Goal: Information Seeking & Learning: Learn about a topic

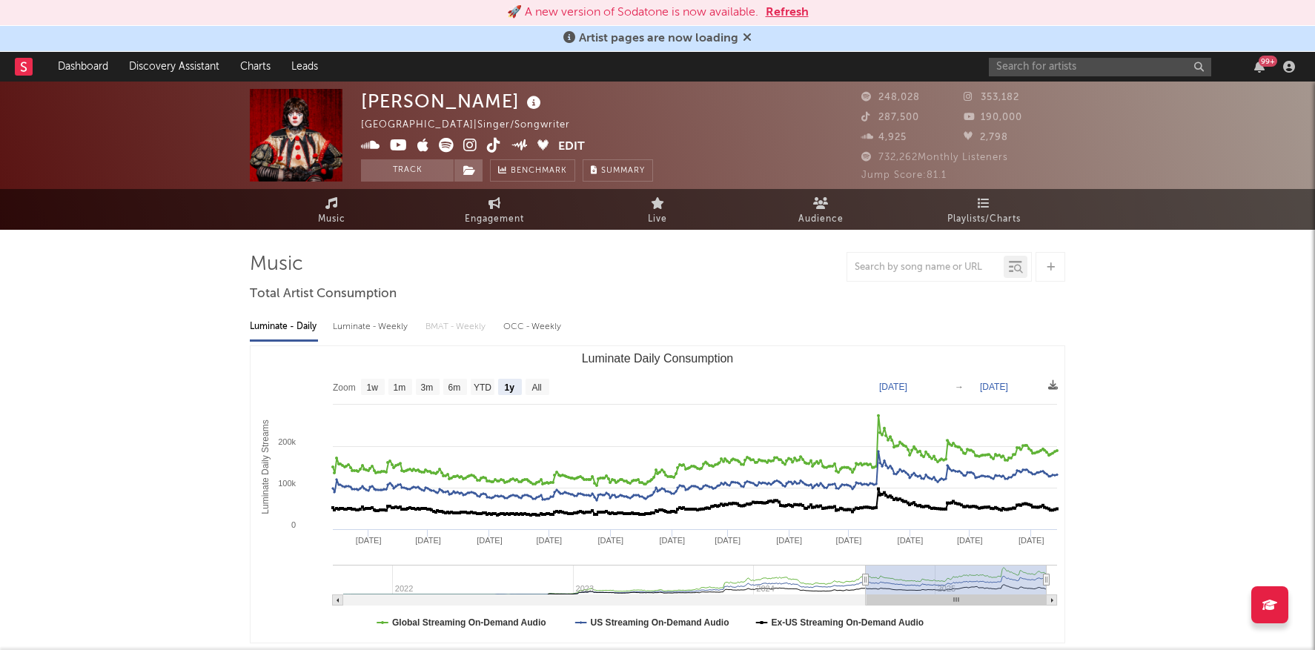
select select "1y"
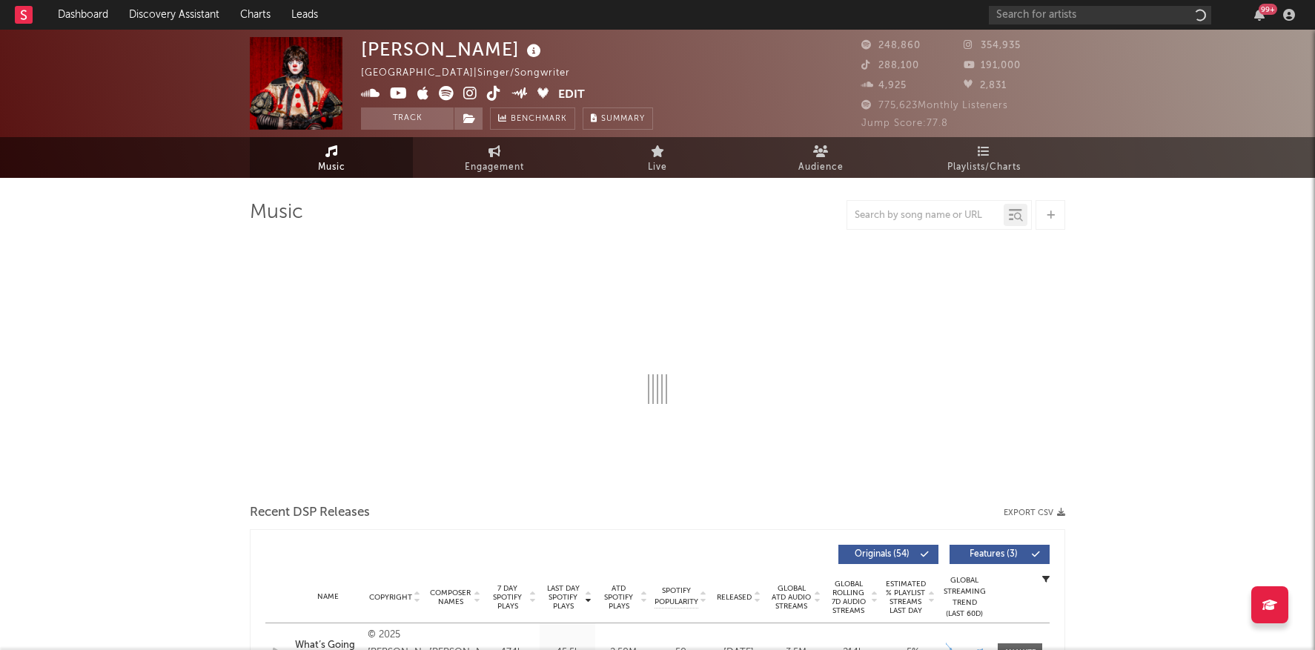
select select "6m"
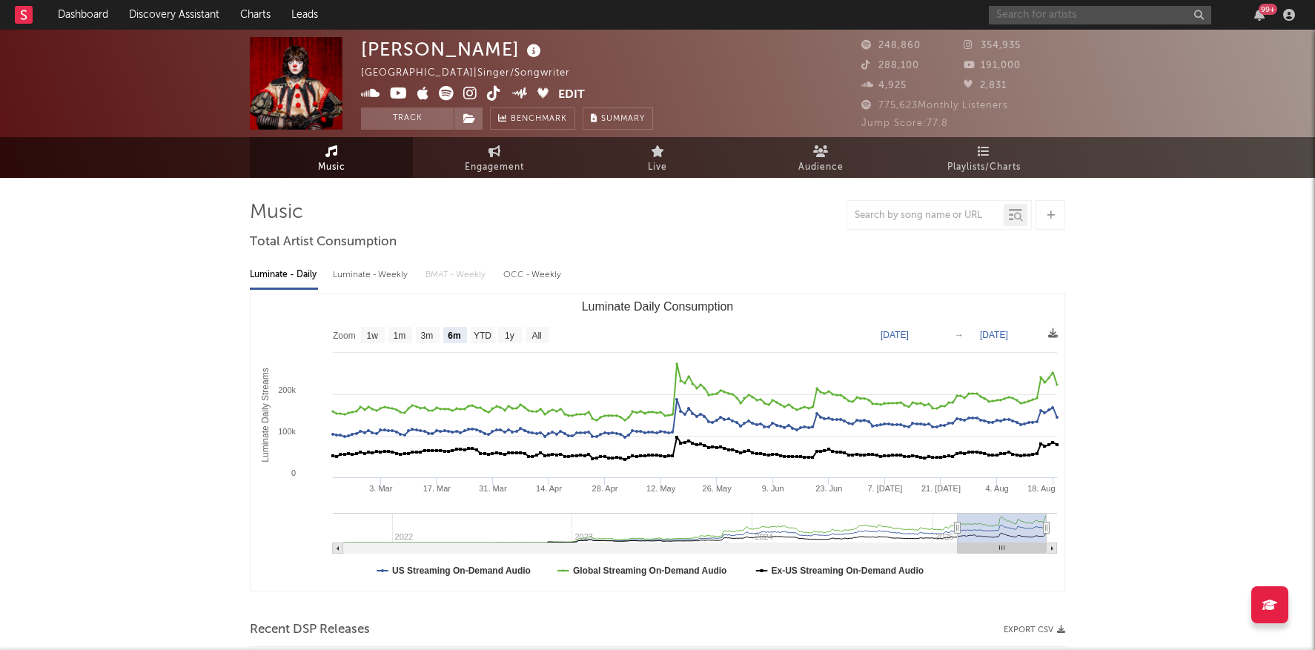
click at [1039, 19] on input "text" at bounding box center [1100, 15] width 222 height 19
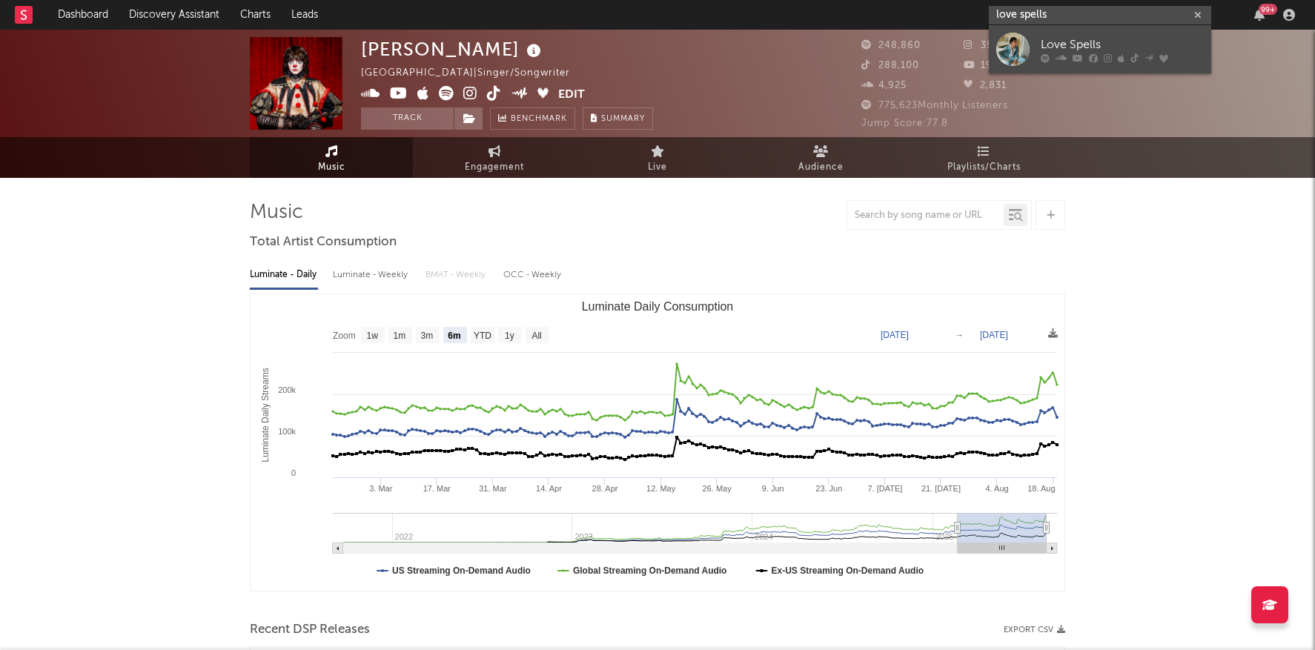
type input "love spells"
click at [1089, 62] on icon at bounding box center [1093, 57] width 9 height 9
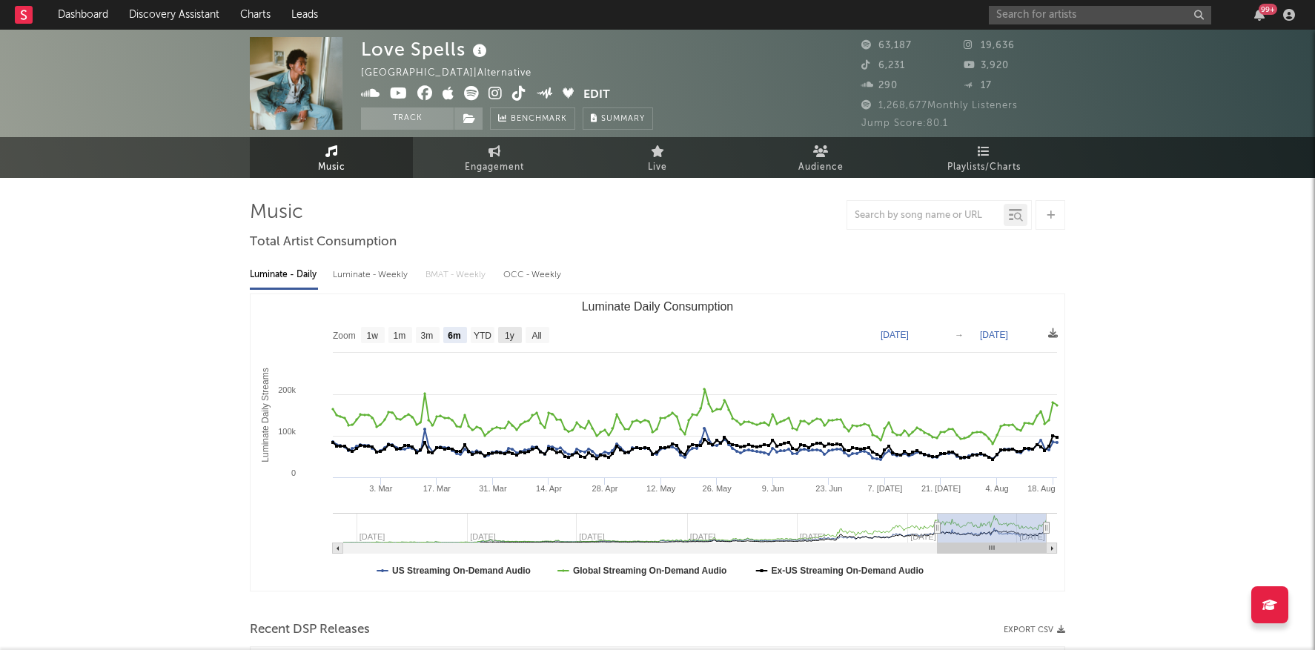
click at [506, 331] on text "1y" at bounding box center [510, 336] width 10 height 10
select select "1y"
type input "[DATE]"
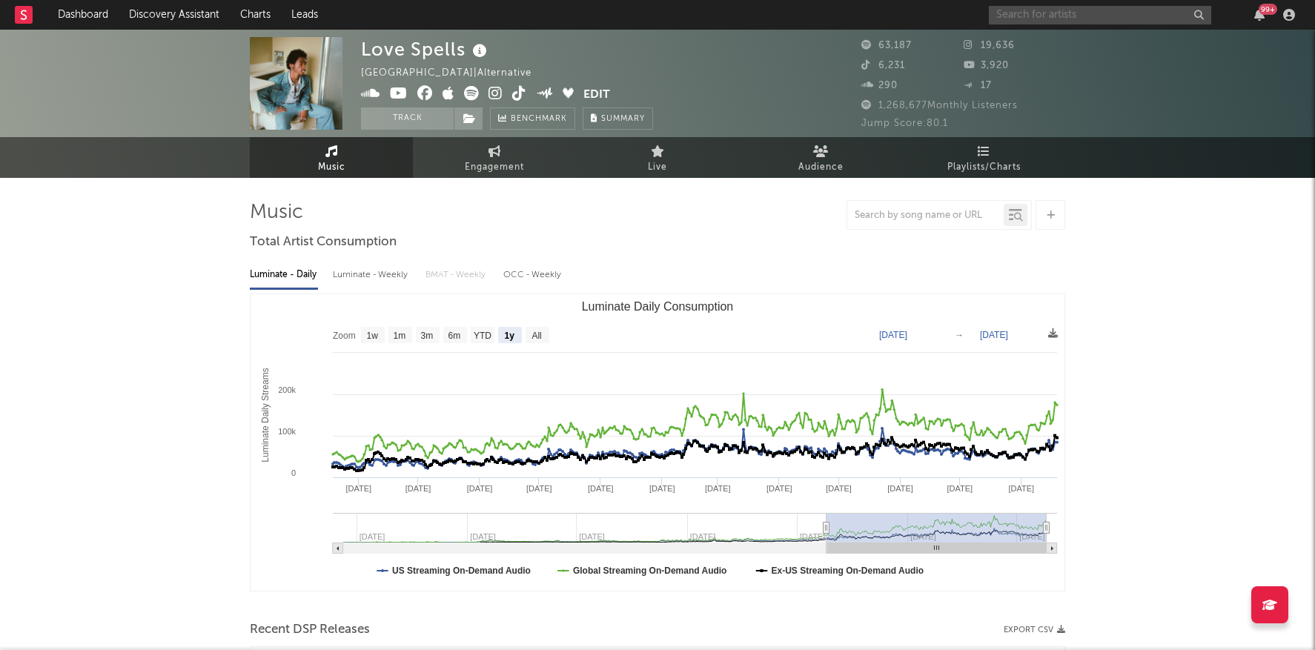
click at [1051, 16] on input "text" at bounding box center [1100, 15] width 222 height 19
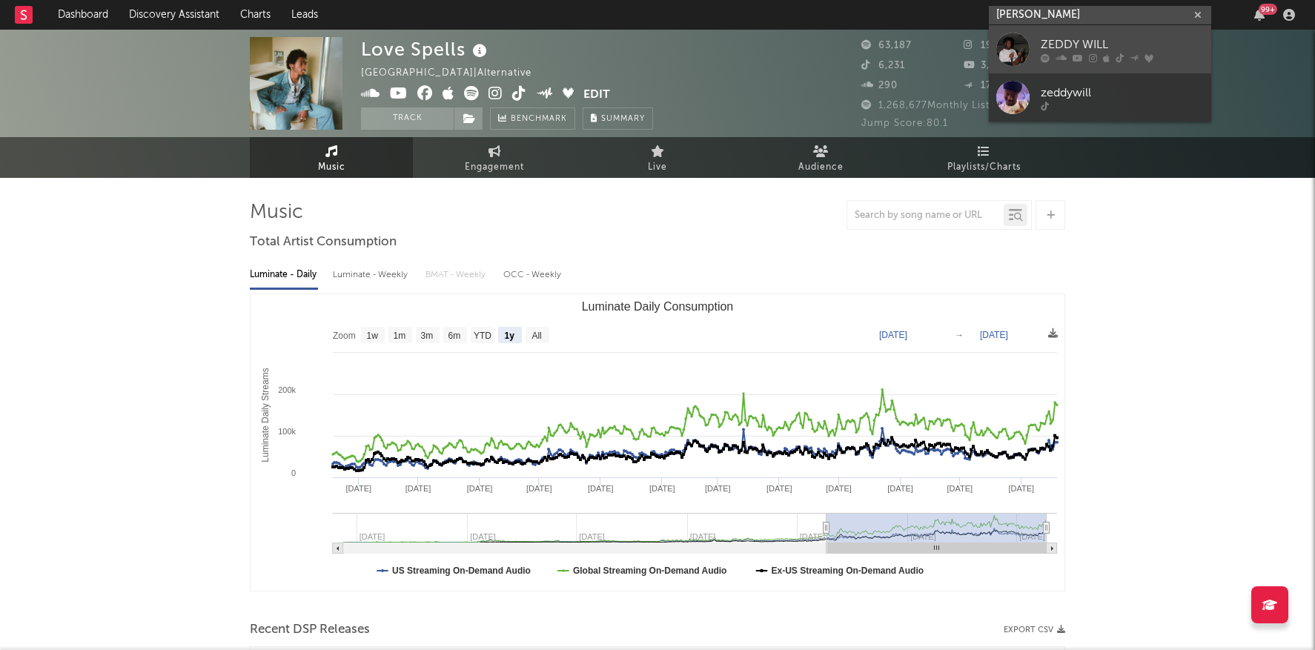
type input "zeddy wil"
click at [1101, 42] on div "ZEDDY WILL" at bounding box center [1122, 45] width 163 height 18
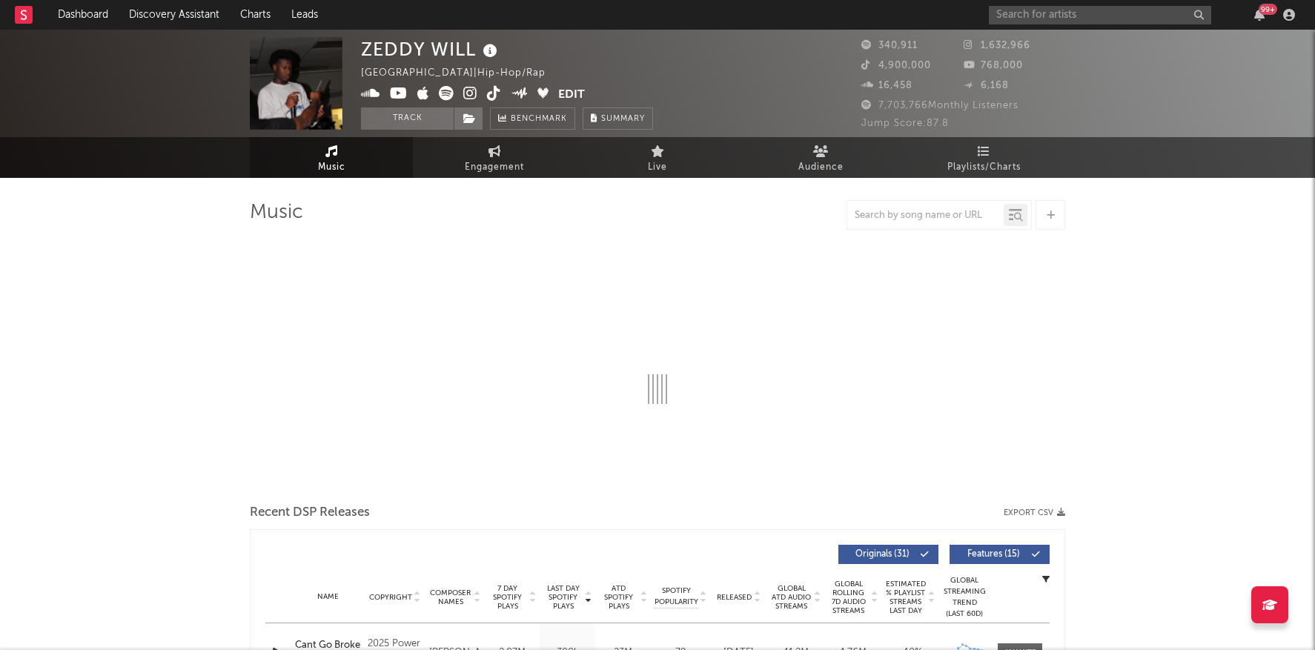
select select "6m"
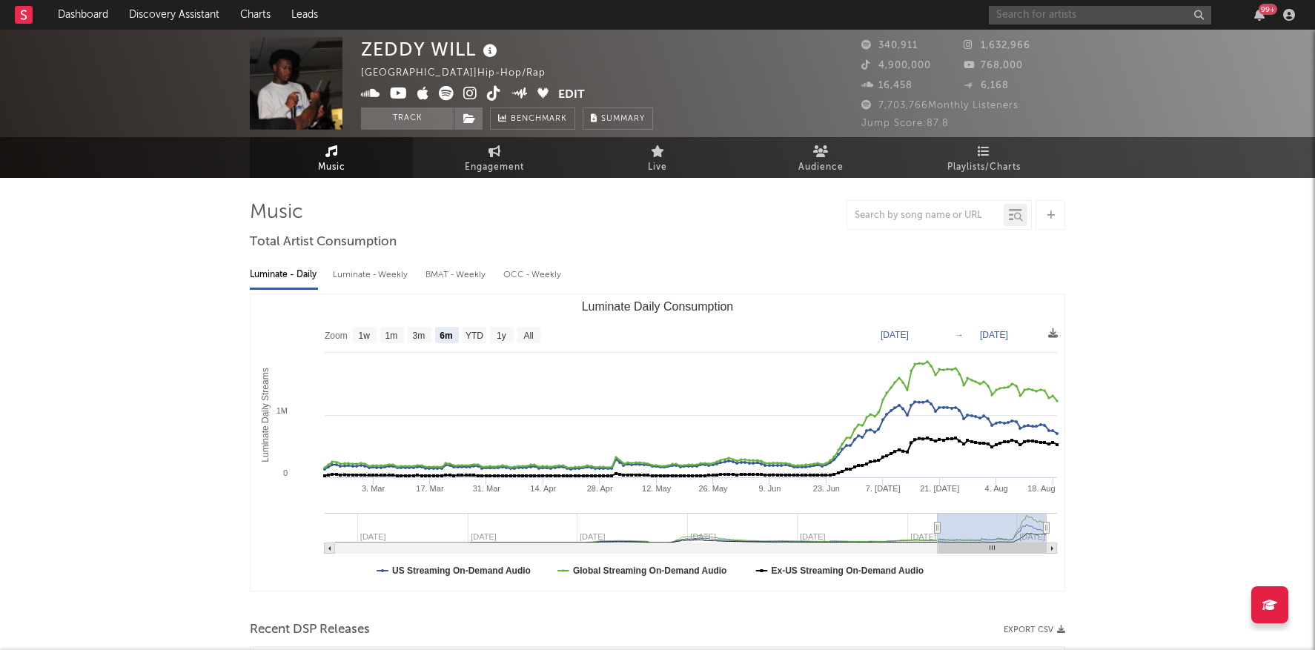
click at [1037, 19] on input "text" at bounding box center [1100, 15] width 222 height 19
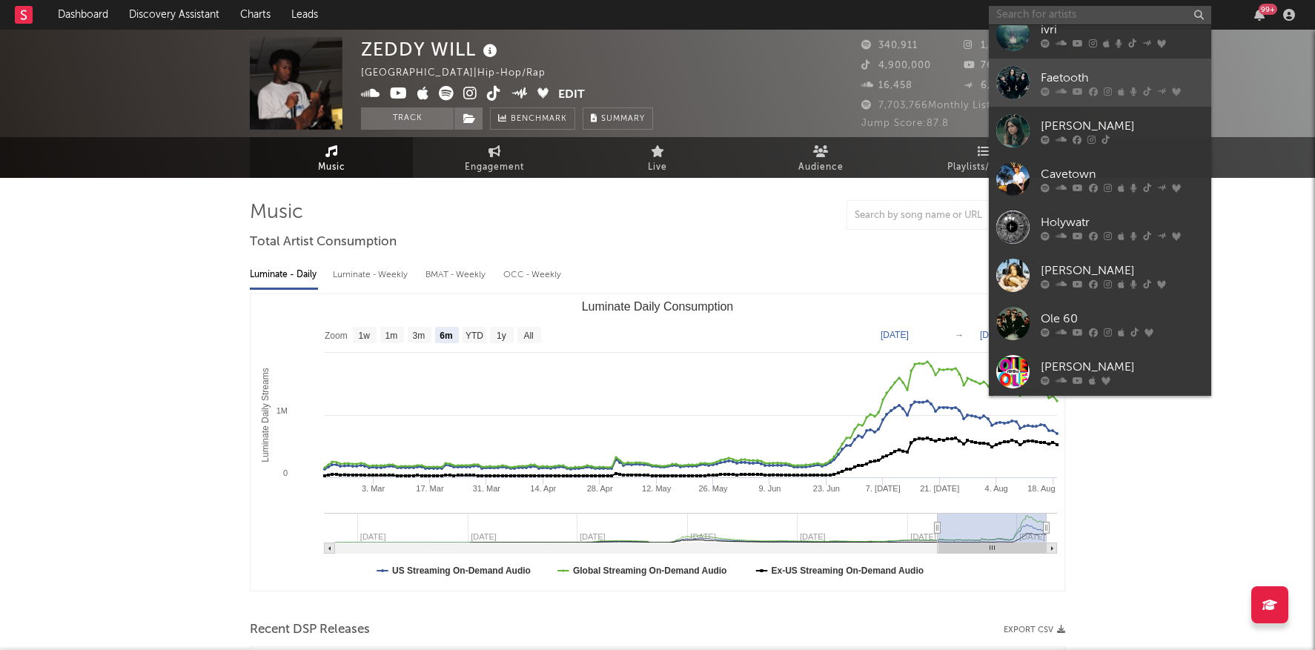
scroll to position [282, 0]
click at [1139, 67] on link "Faetooth" at bounding box center [1100, 82] width 222 height 48
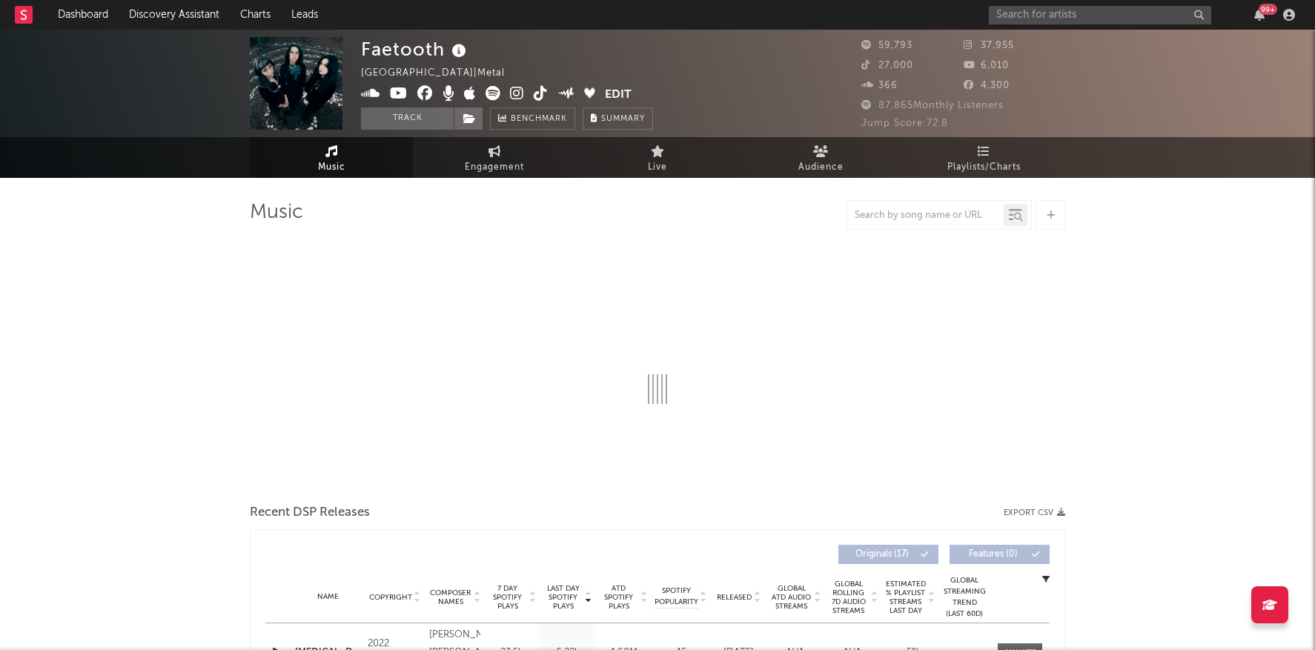
select select "6m"
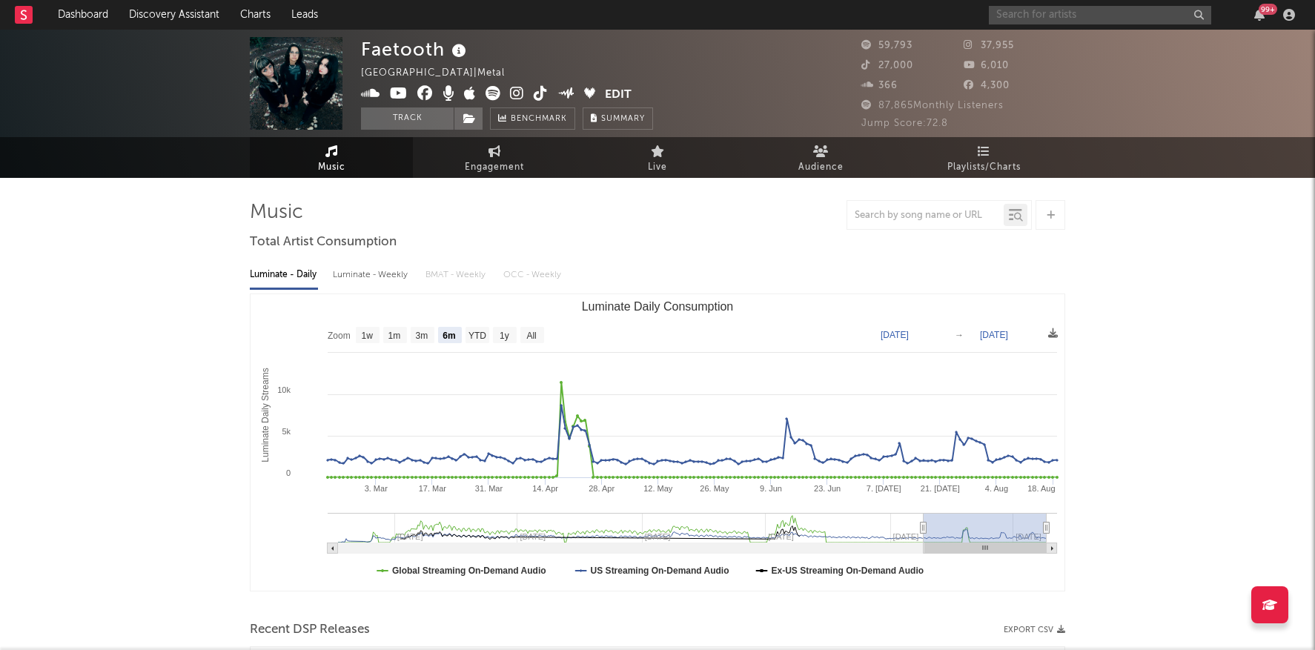
click at [1039, 19] on input "text" at bounding box center [1100, 15] width 222 height 19
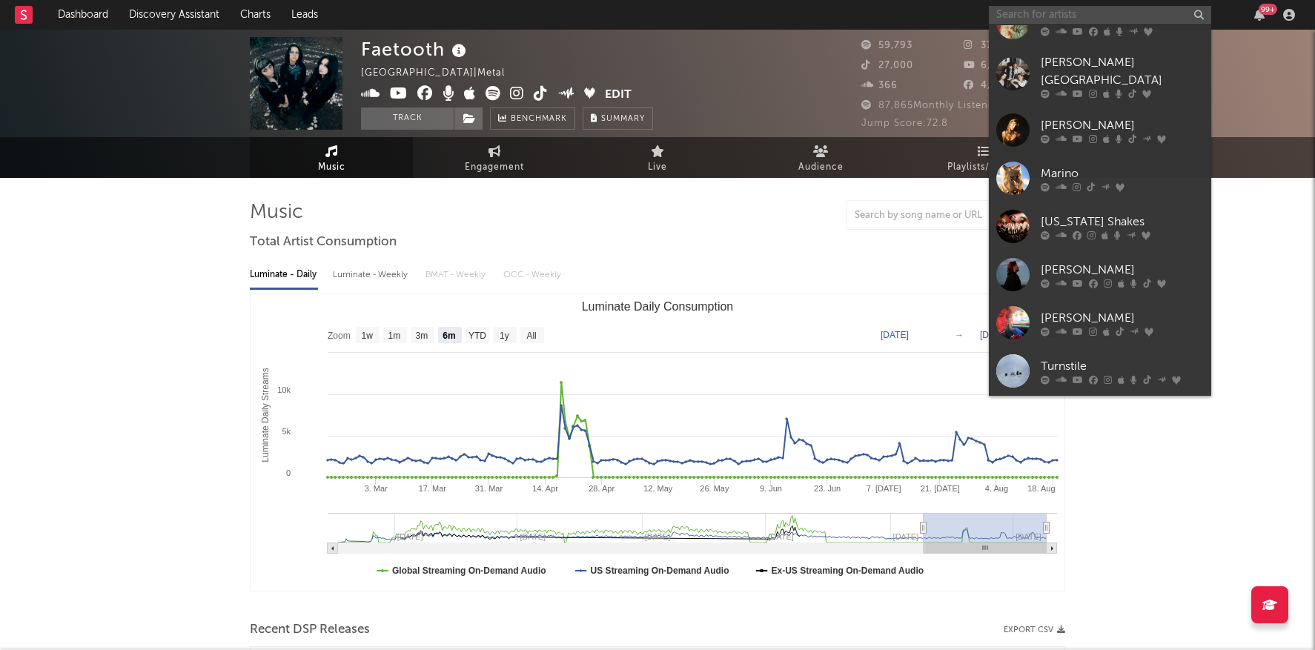
scroll to position [1100, 0]
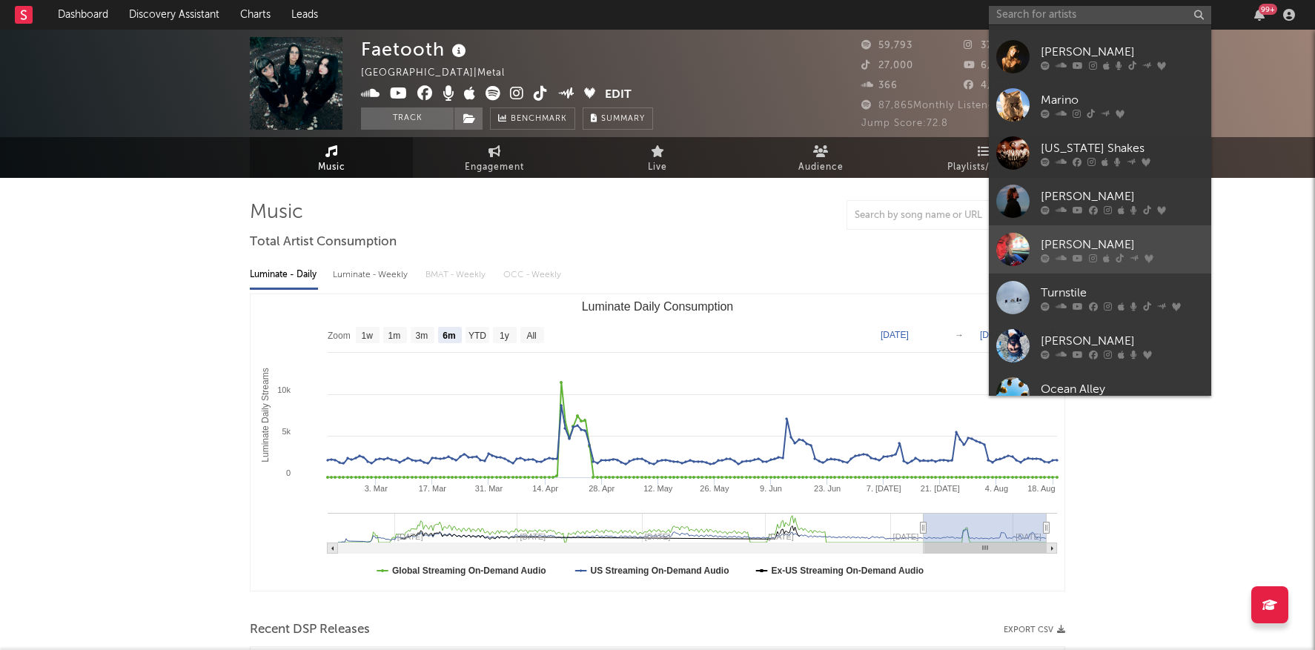
click at [1122, 236] on div "Bella Kay" at bounding box center [1122, 245] width 163 height 18
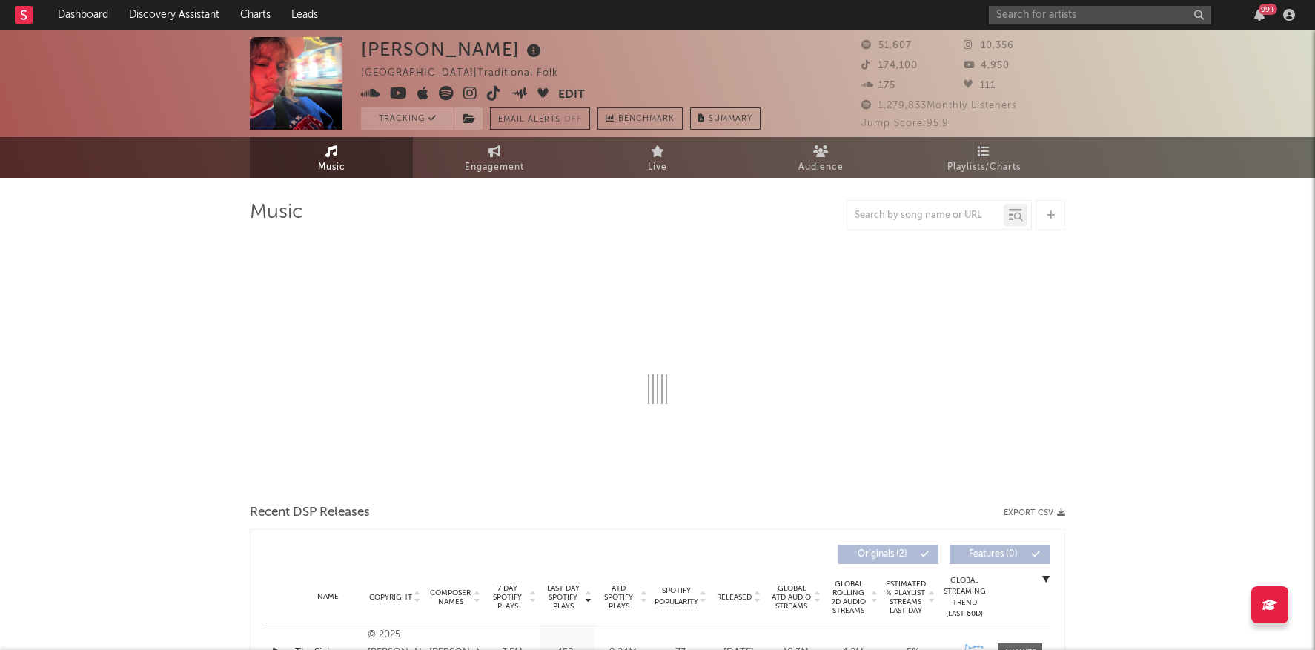
select select "1w"
